Goal: Task Accomplishment & Management: Use online tool/utility

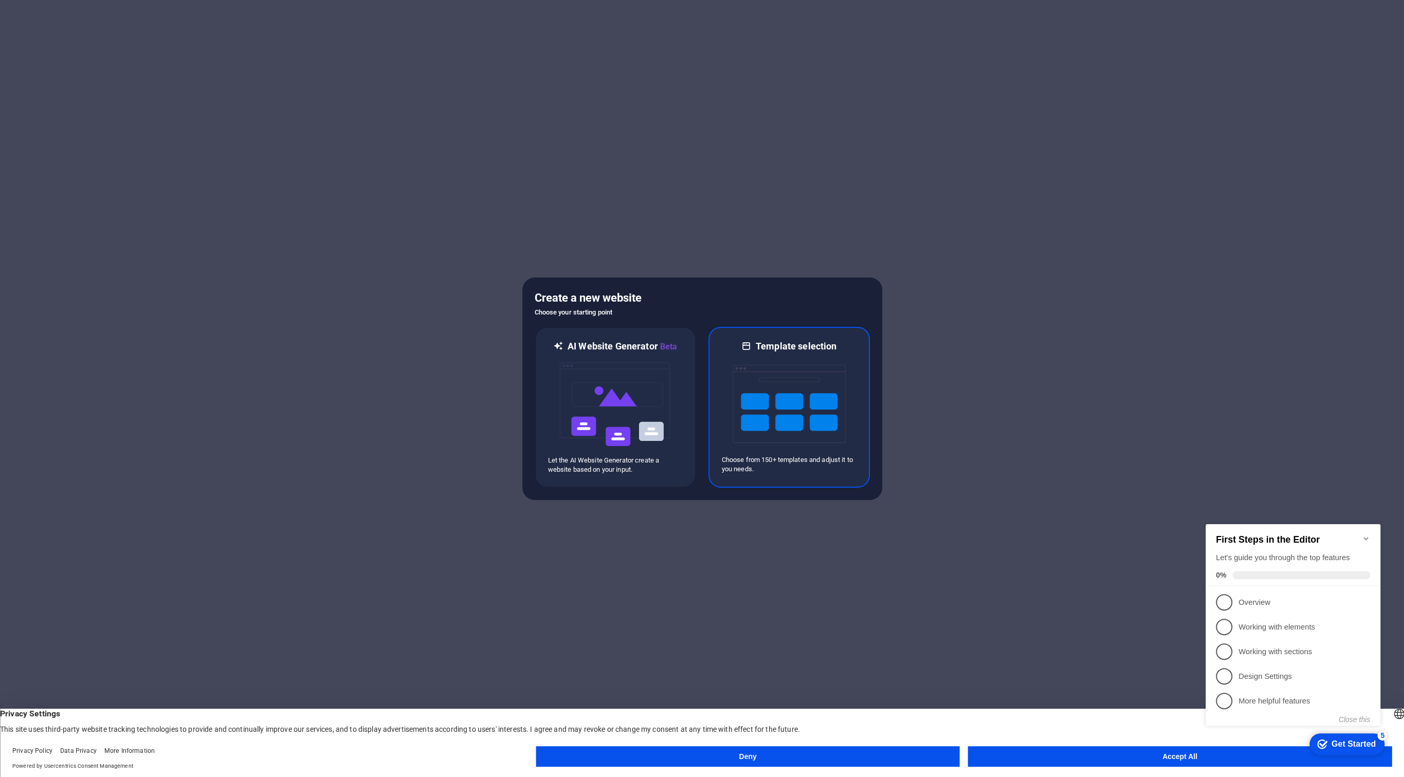
click at [726, 388] on div at bounding box center [789, 404] width 135 height 103
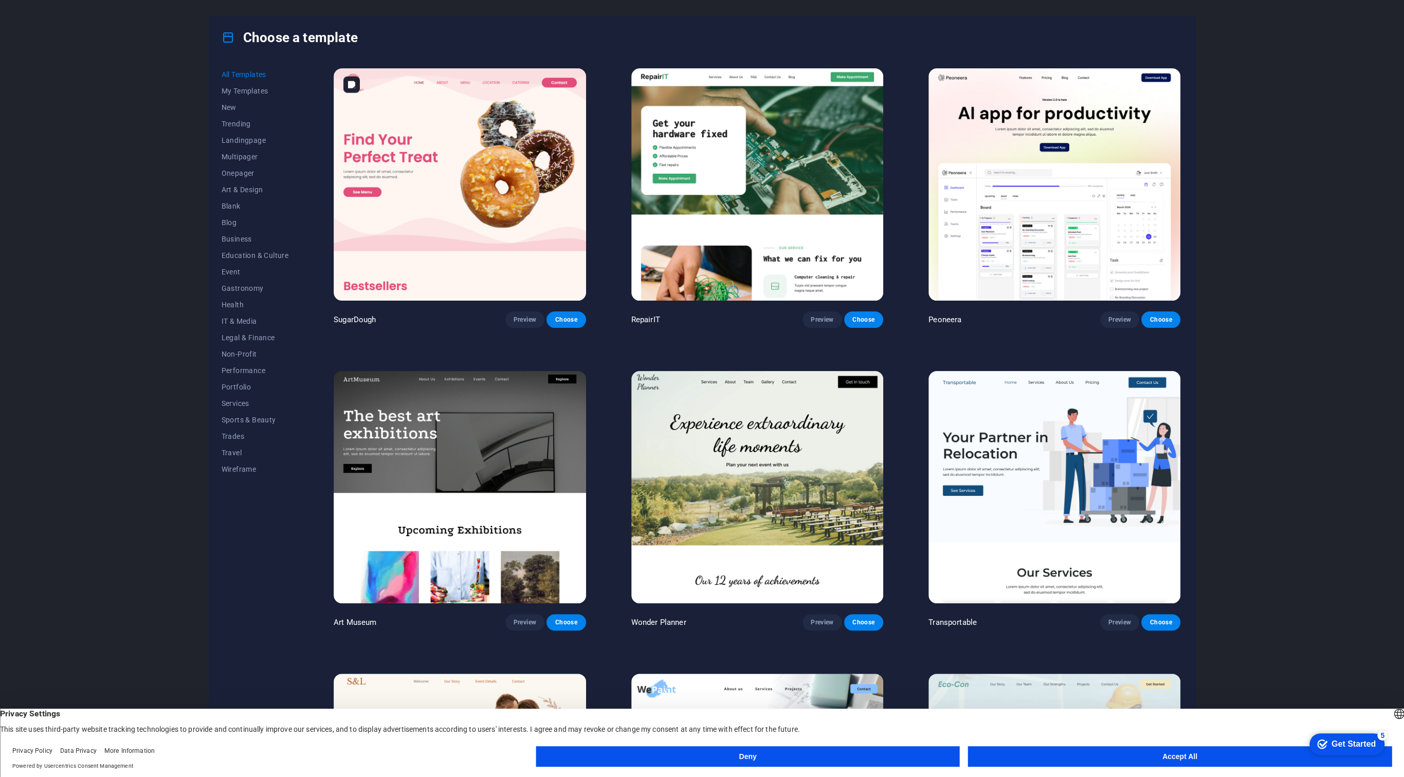
click at [543, 243] on img at bounding box center [460, 184] width 252 height 232
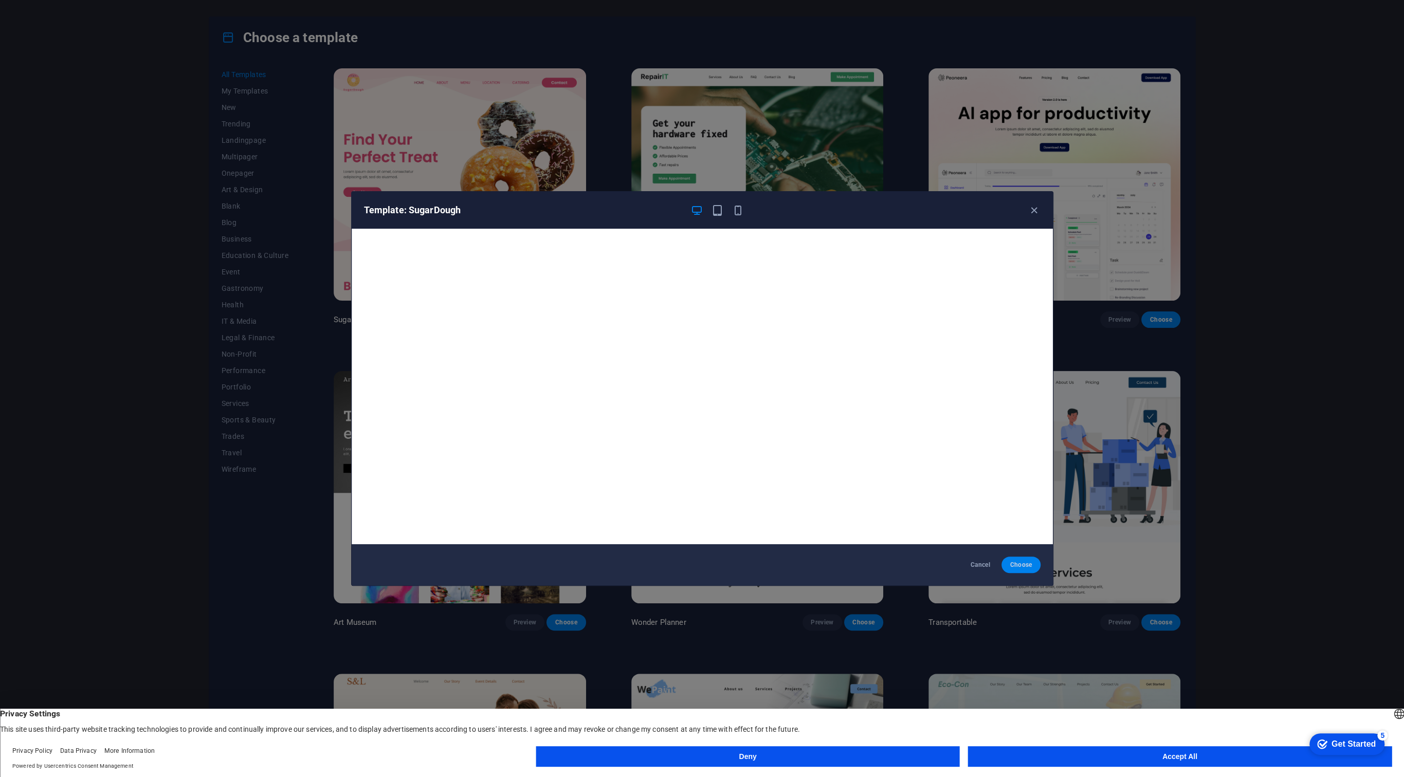
click at [1021, 566] on span "Choose" at bounding box center [1021, 565] width 22 height 8
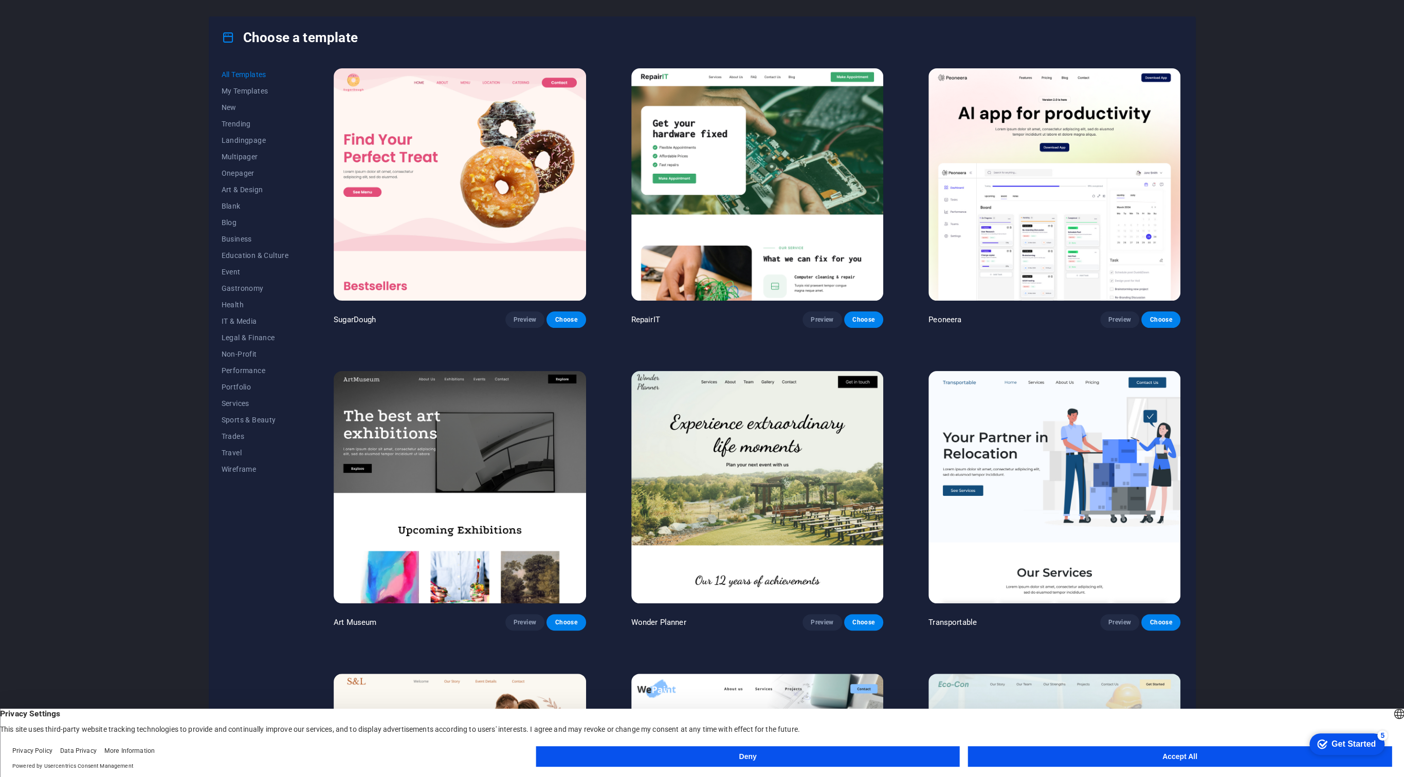
click at [841, 758] on button "Deny" at bounding box center [748, 756] width 424 height 21
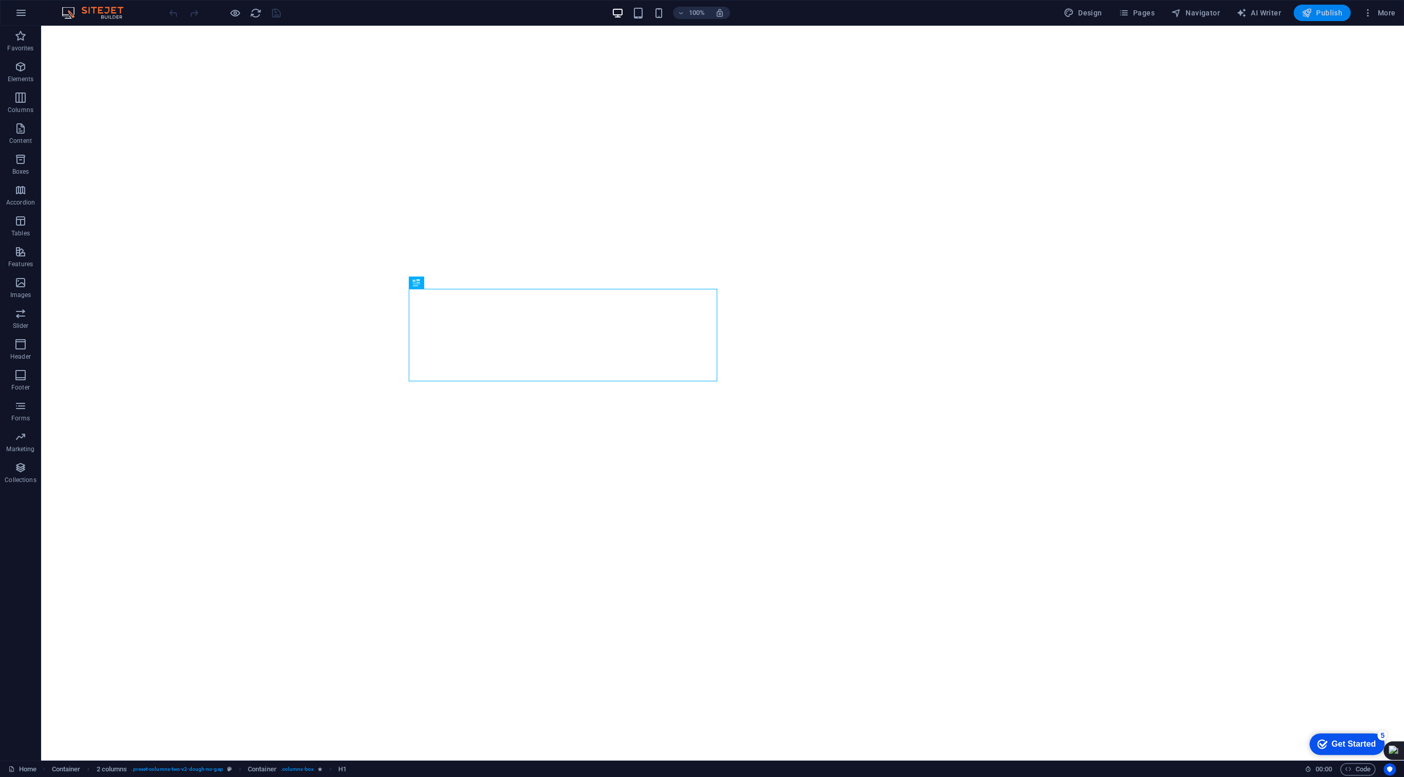
click at [1325, 14] on span "Publish" at bounding box center [1322, 13] width 41 height 10
